Goal: Navigation & Orientation: Find specific page/section

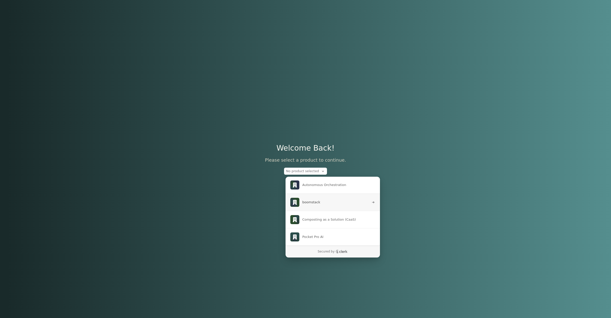
scroll to position [17, 0]
click at [322, 218] on span "Pocket Pro AI" at bounding box center [313, 220] width 21 height 5
